Goal: Transaction & Acquisition: Purchase product/service

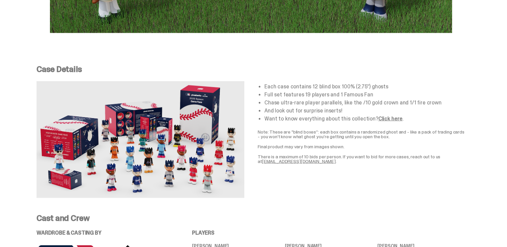
scroll to position [1213, 0]
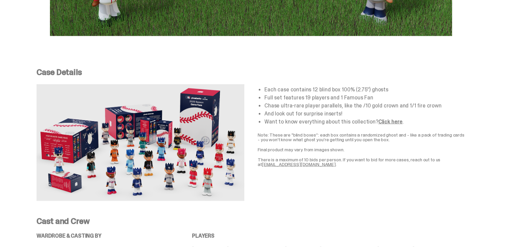
click at [384, 118] on link "Click here" at bounding box center [390, 121] width 24 height 7
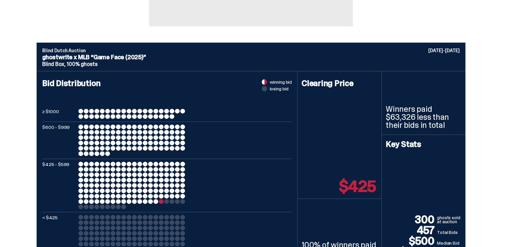
scroll to position [0, 0]
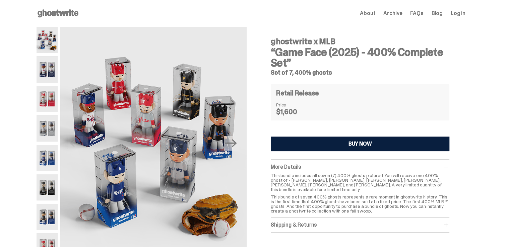
click at [49, 70] on img at bounding box center [47, 69] width 21 height 26
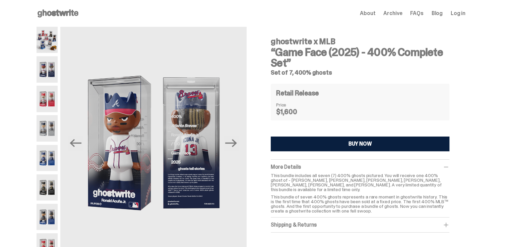
click at [53, 93] on img at bounding box center [47, 99] width 21 height 26
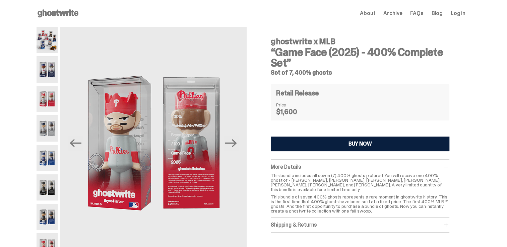
click at [57, 124] on img at bounding box center [47, 128] width 21 height 26
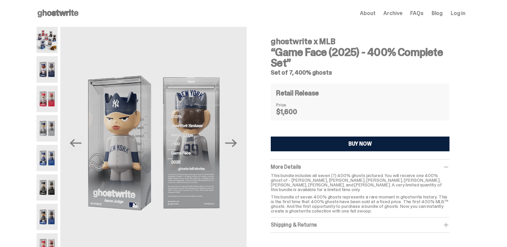
click at [55, 149] on img at bounding box center [47, 158] width 21 height 26
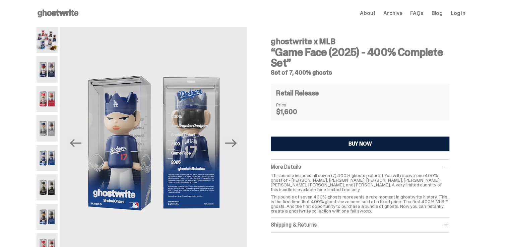
click at [55, 179] on img at bounding box center [47, 188] width 21 height 26
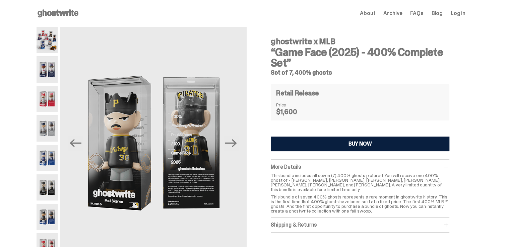
click at [52, 190] on img at bounding box center [47, 188] width 21 height 26
click at [51, 214] on img at bounding box center [47, 217] width 21 height 26
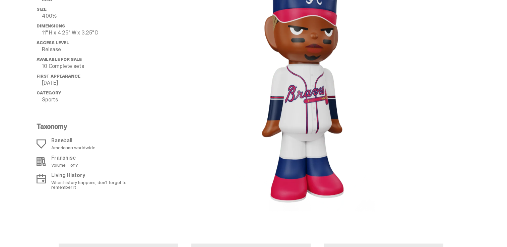
scroll to position [714, 0]
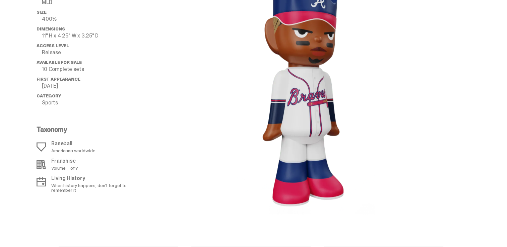
drag, startPoint x: 501, startPoint y: 170, endPoint x: 498, endPoint y: 151, distance: 19.7
click at [498, 151] on div "All Details ghost “Game Face (2025)” League MLB Size 400% Dimensions 11" H x 4.…" at bounding box center [251, 89] width 502 height 282
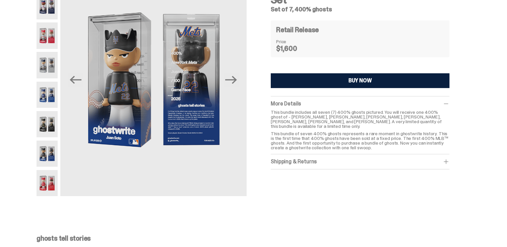
scroll to position [7, 0]
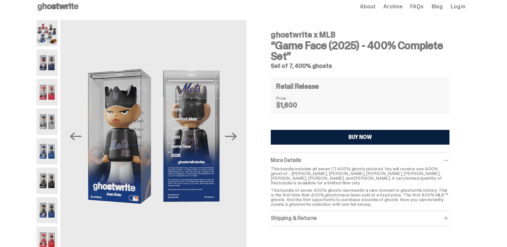
click at [377, 133] on button "BUY NOW" at bounding box center [360, 137] width 179 height 15
